Goal: Find specific page/section: Find specific page/section

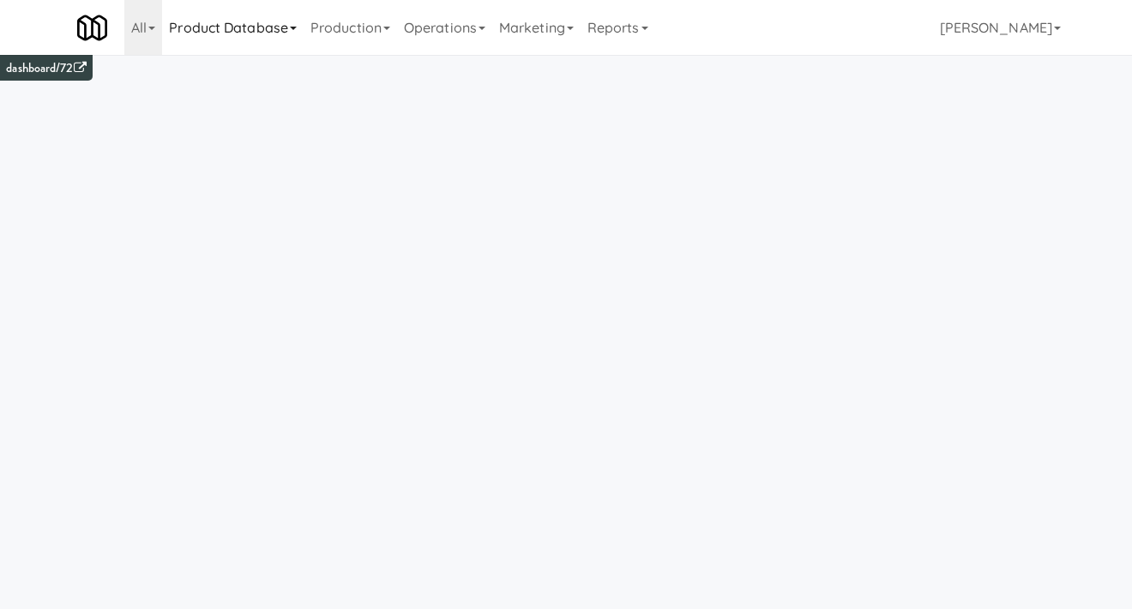
click at [194, 42] on link "Product Database" at bounding box center [232, 27] width 141 height 55
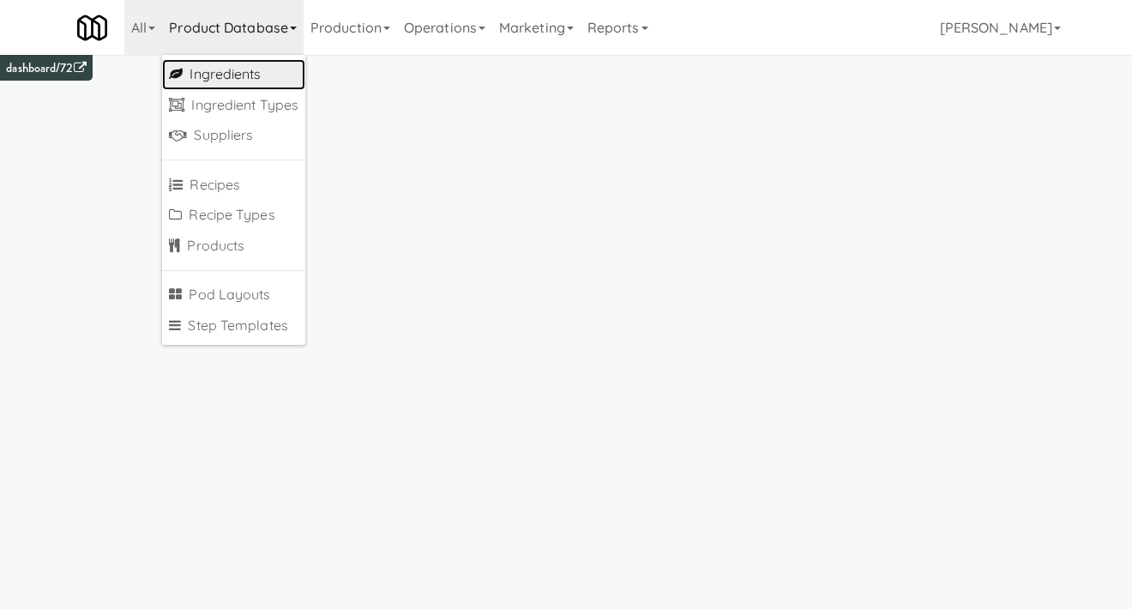
click at [226, 72] on link "Ingredients" at bounding box center [233, 74] width 143 height 31
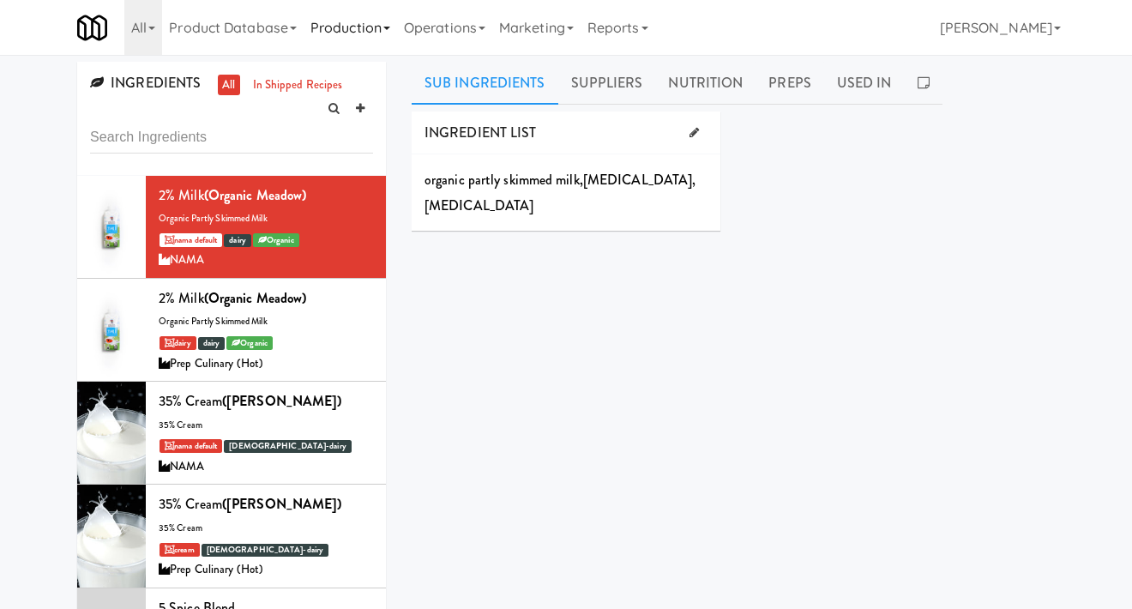
click at [333, 41] on link "Production" at bounding box center [350, 27] width 93 height 55
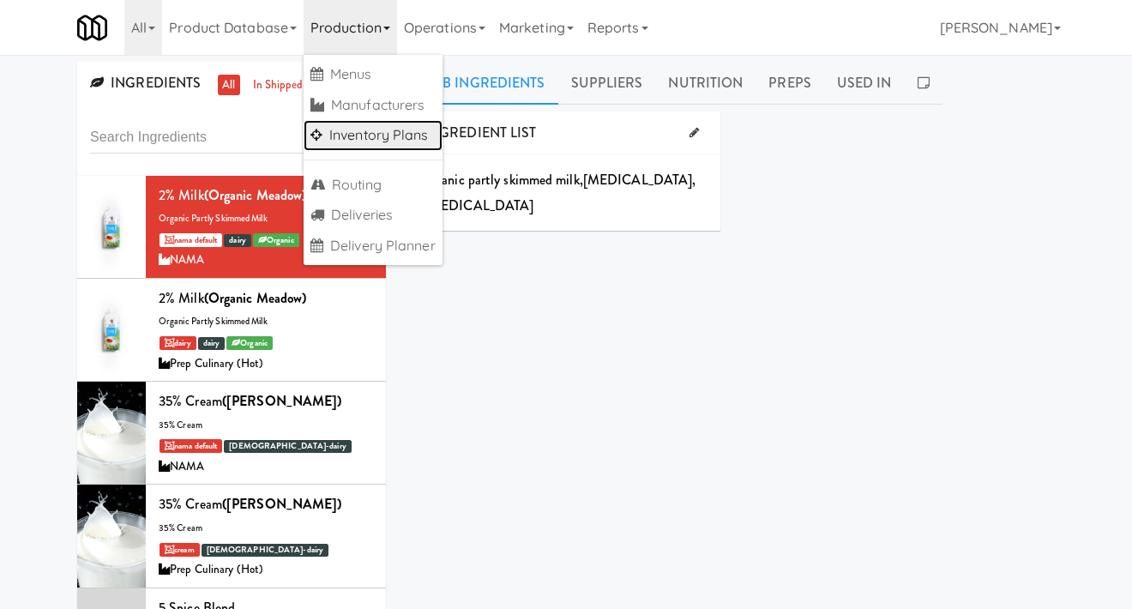
click at [391, 140] on link "Inventory Plans" at bounding box center [373, 135] width 139 height 31
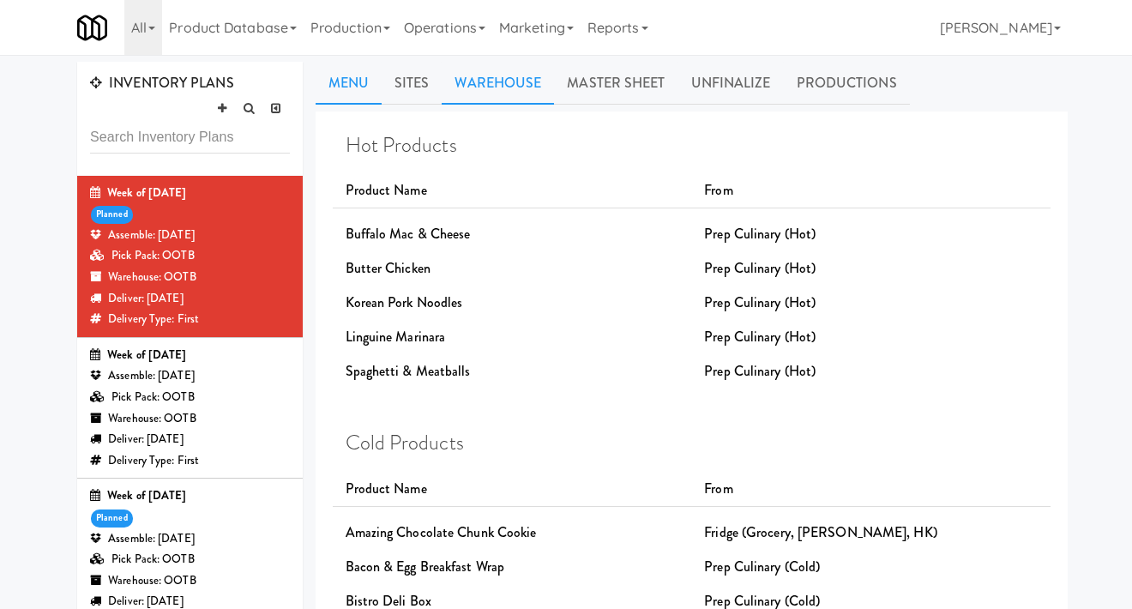
click at [472, 74] on link "Warehouse" at bounding box center [498, 83] width 112 height 43
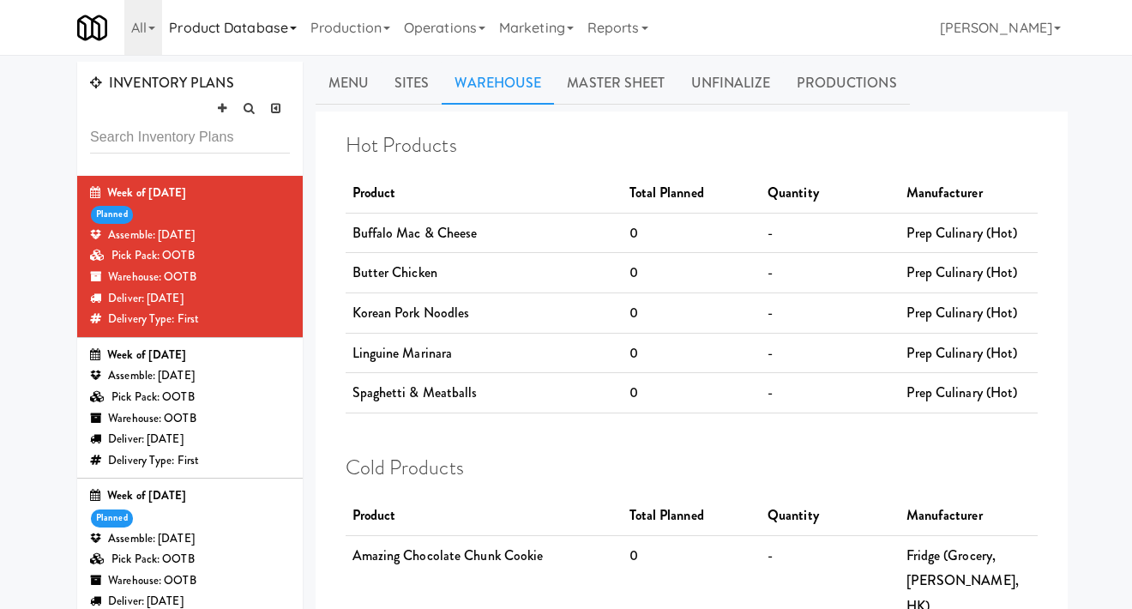
click at [253, 36] on link "Product Database" at bounding box center [232, 27] width 141 height 55
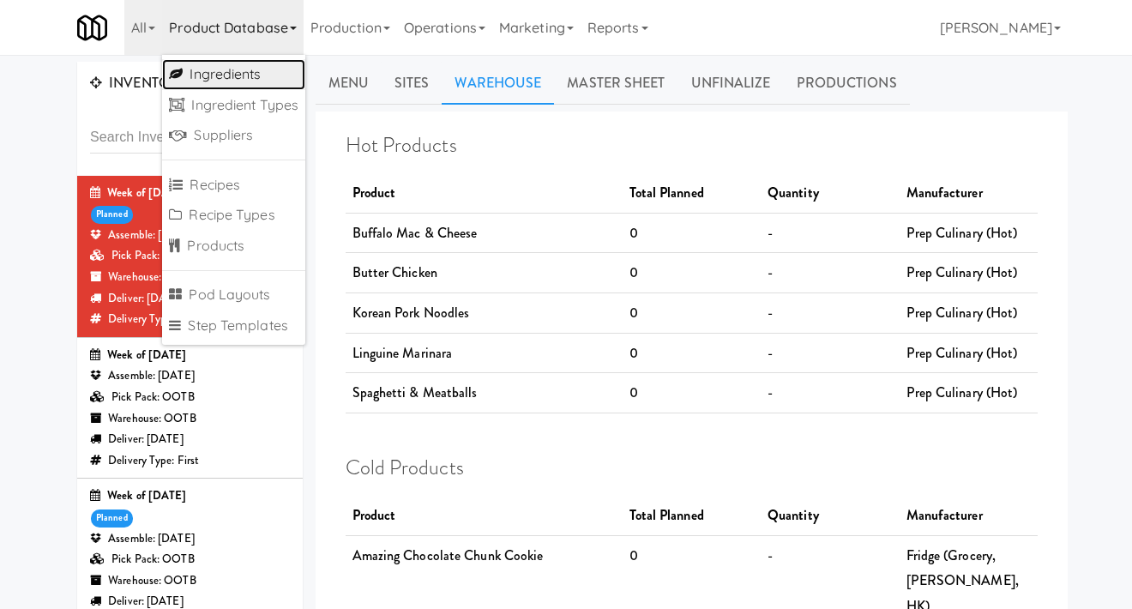
click at [261, 70] on link "Ingredients" at bounding box center [233, 74] width 143 height 31
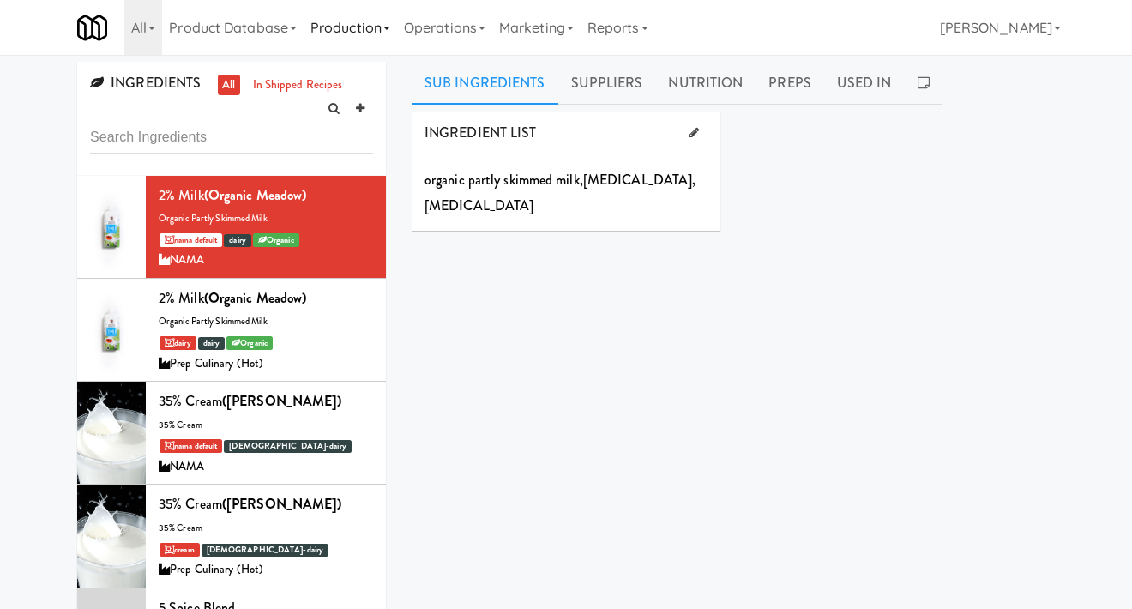
click at [351, 39] on link "Production" at bounding box center [350, 27] width 93 height 55
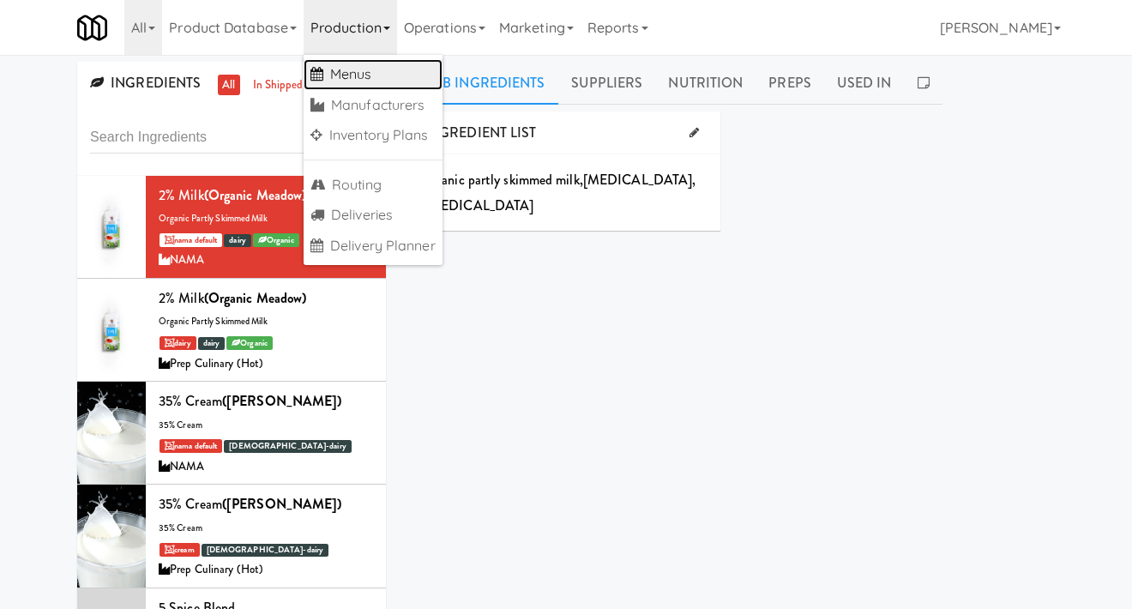
click at [350, 77] on link "Menus" at bounding box center [373, 74] width 139 height 31
